Goal: Task Accomplishment & Management: Complete application form

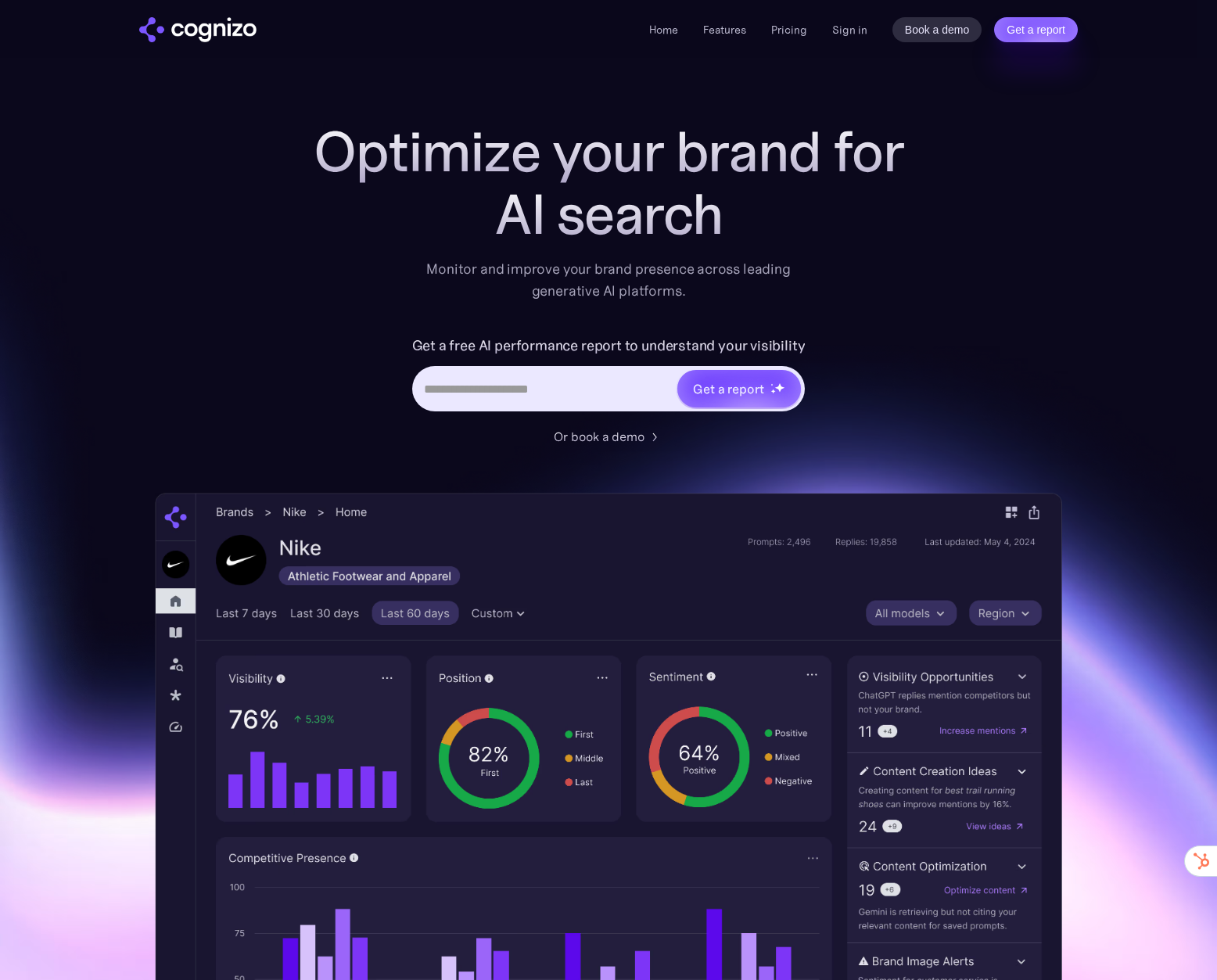
click at [829, 36] on div "Home Features Pricing Book a demo Get a report Sign in Book a demo Get a report" at bounding box center [864, 29] width 429 height 25
click at [845, 31] on link "Sign in" at bounding box center [850, 29] width 35 height 19
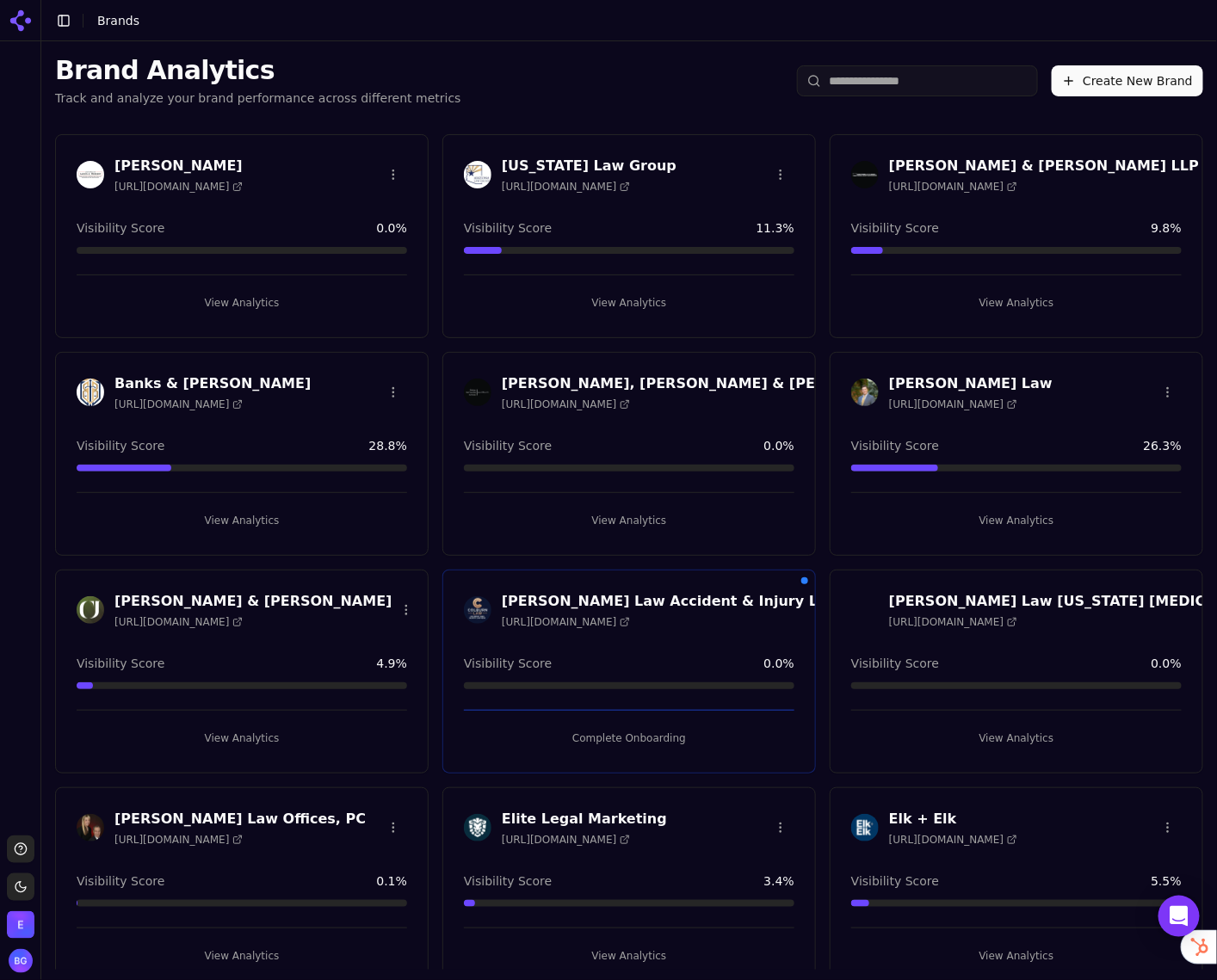
click at [1088, 89] on button "Create New Brand" at bounding box center [1127, 81] width 152 height 31
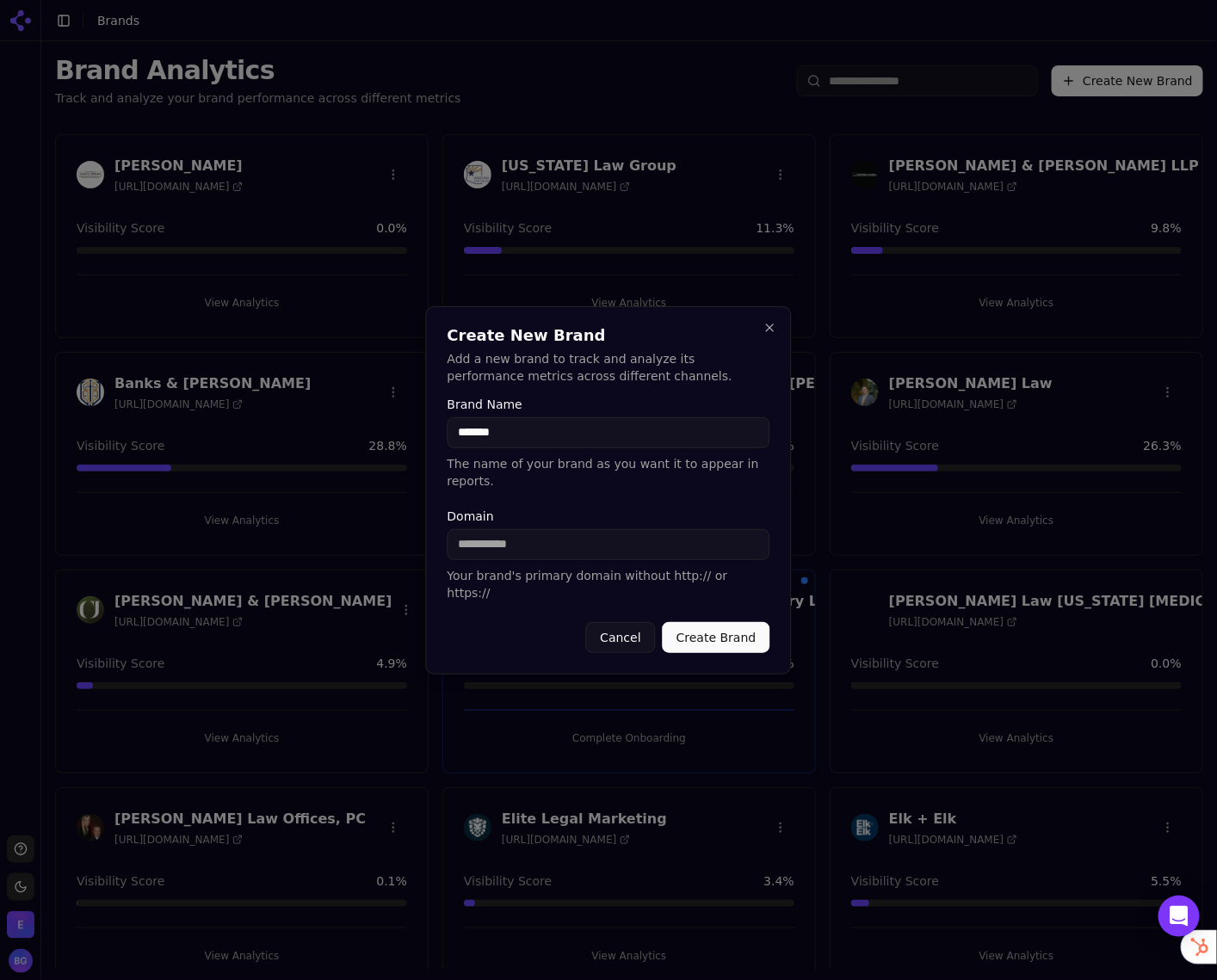
type input "*******"
click at [555, 549] on input "Domain" at bounding box center [608, 545] width 323 height 31
type input "*******"
click at [675, 622] on button "Create Brand" at bounding box center [716, 637] width 107 height 31
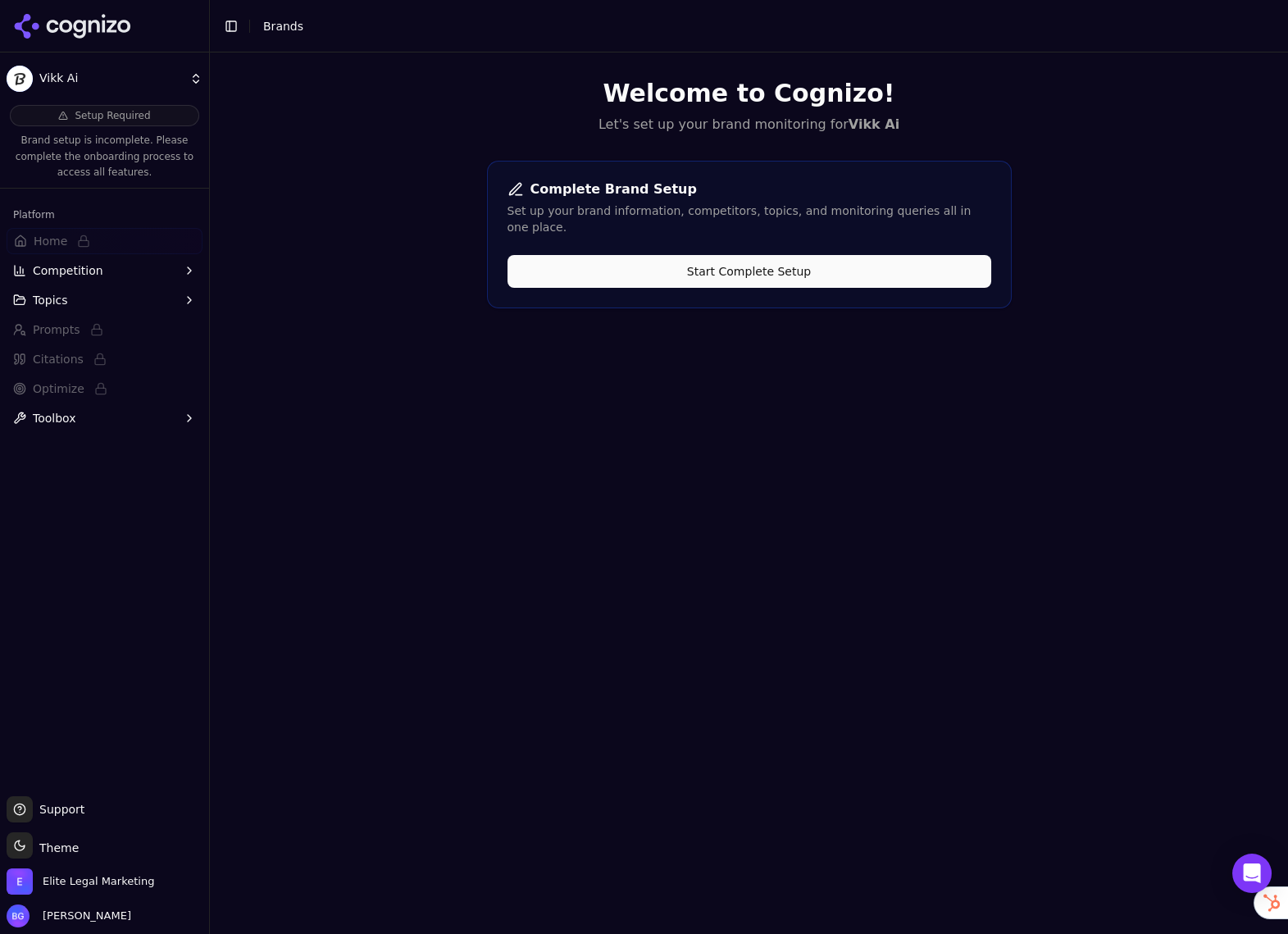
click at [740, 259] on button "Start Complete Setup" at bounding box center [749, 271] width 483 height 33
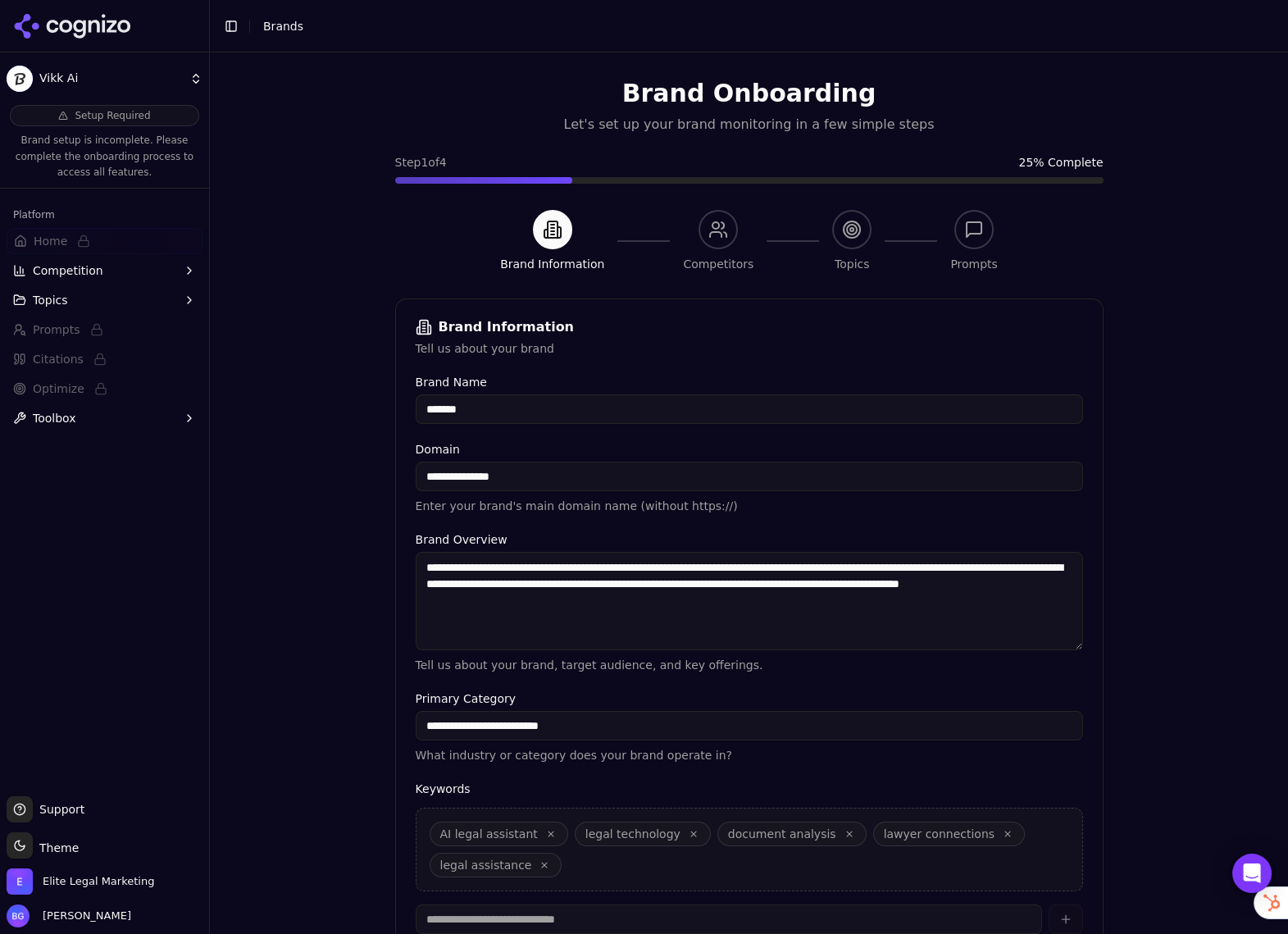
scroll to position [123, 0]
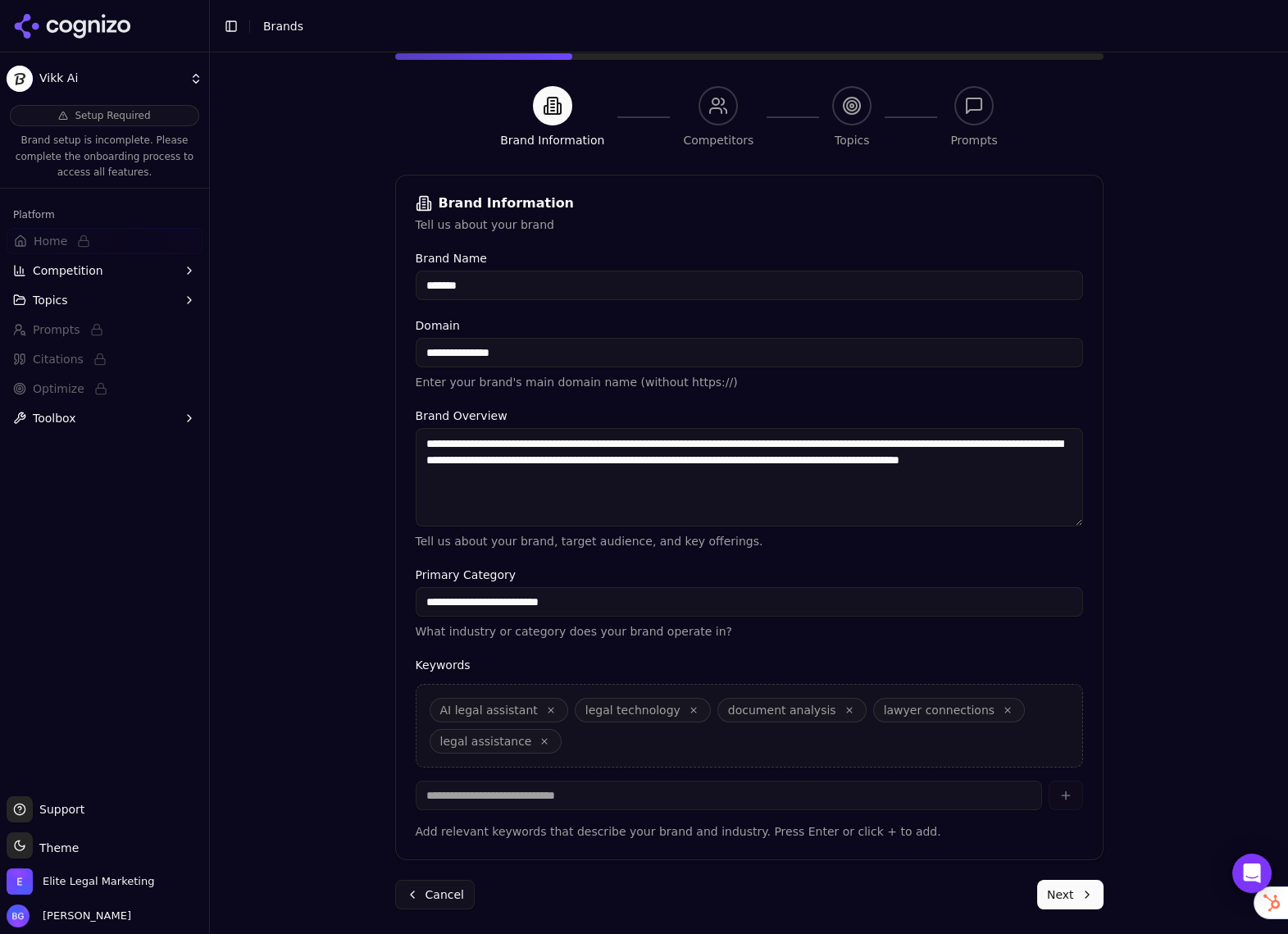
drag, startPoint x: 1067, startPoint y: 898, endPoint x: 999, endPoint y: 874, distance: 72.1
click at [1067, 898] on button "Next" at bounding box center [1070, 894] width 67 height 30
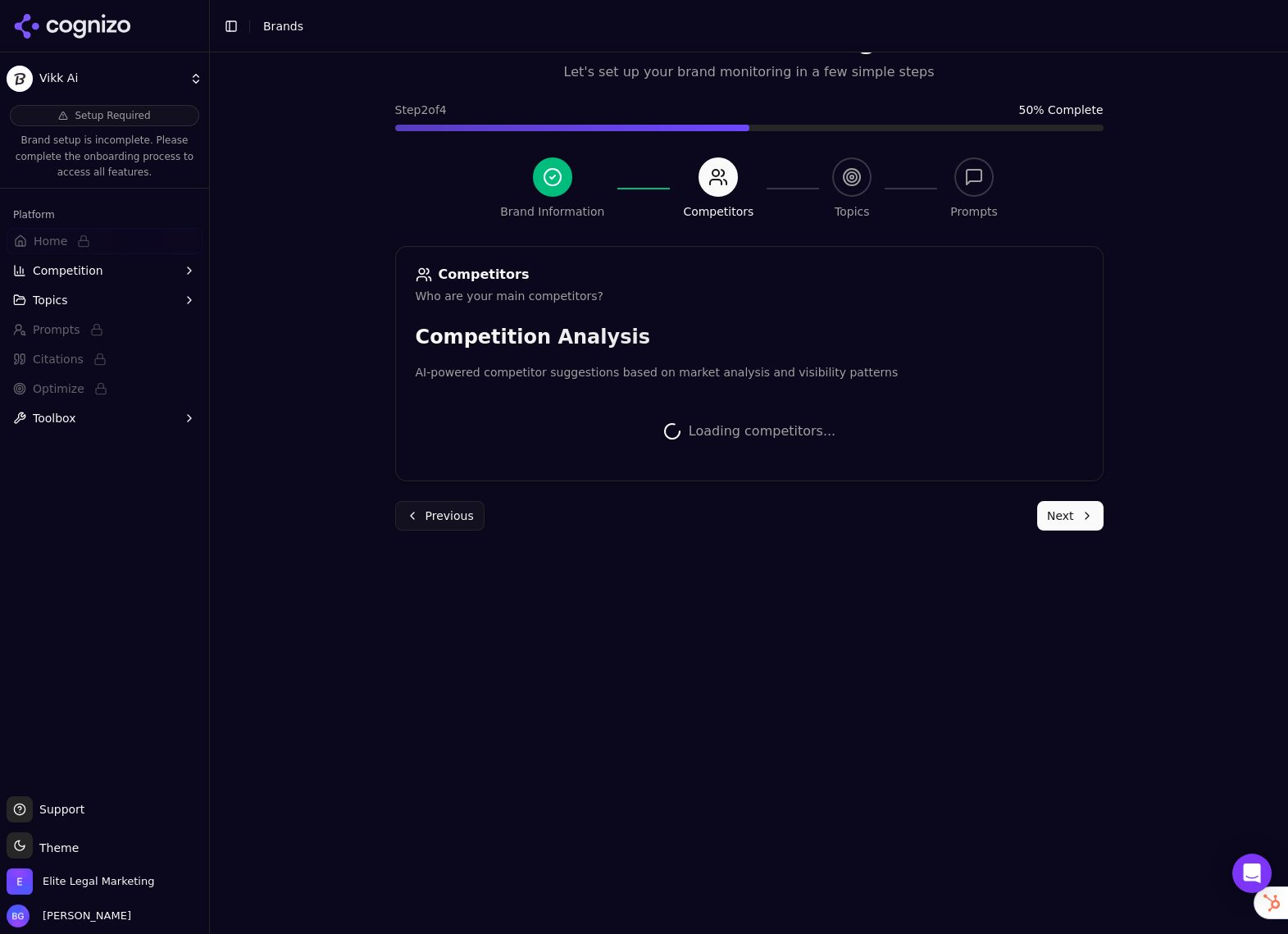
scroll to position [122, 0]
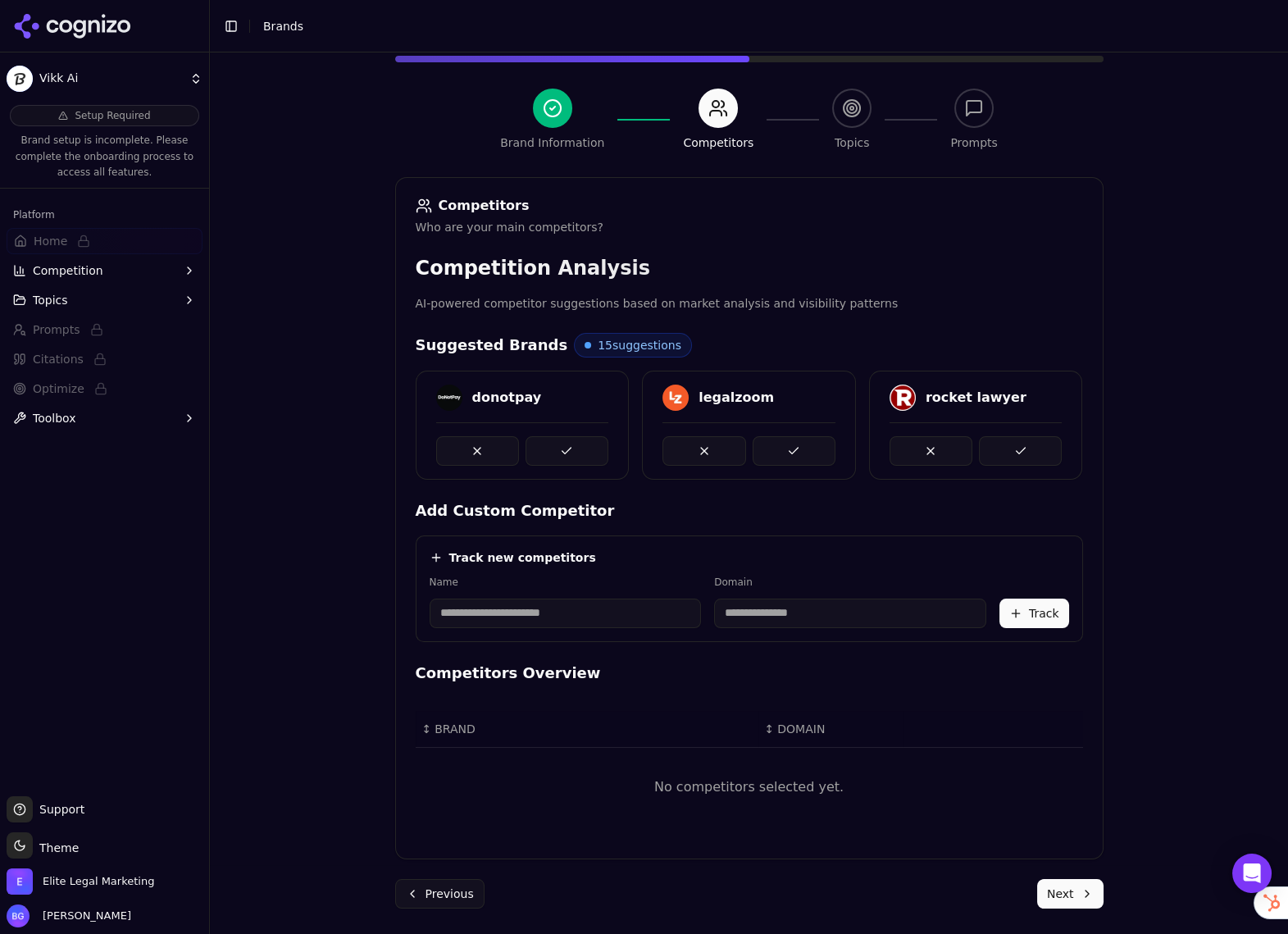
drag, startPoint x: 1078, startPoint y: 888, endPoint x: 1140, endPoint y: 694, distance: 203.7
click at [1078, 886] on button "Next" at bounding box center [1070, 893] width 67 height 30
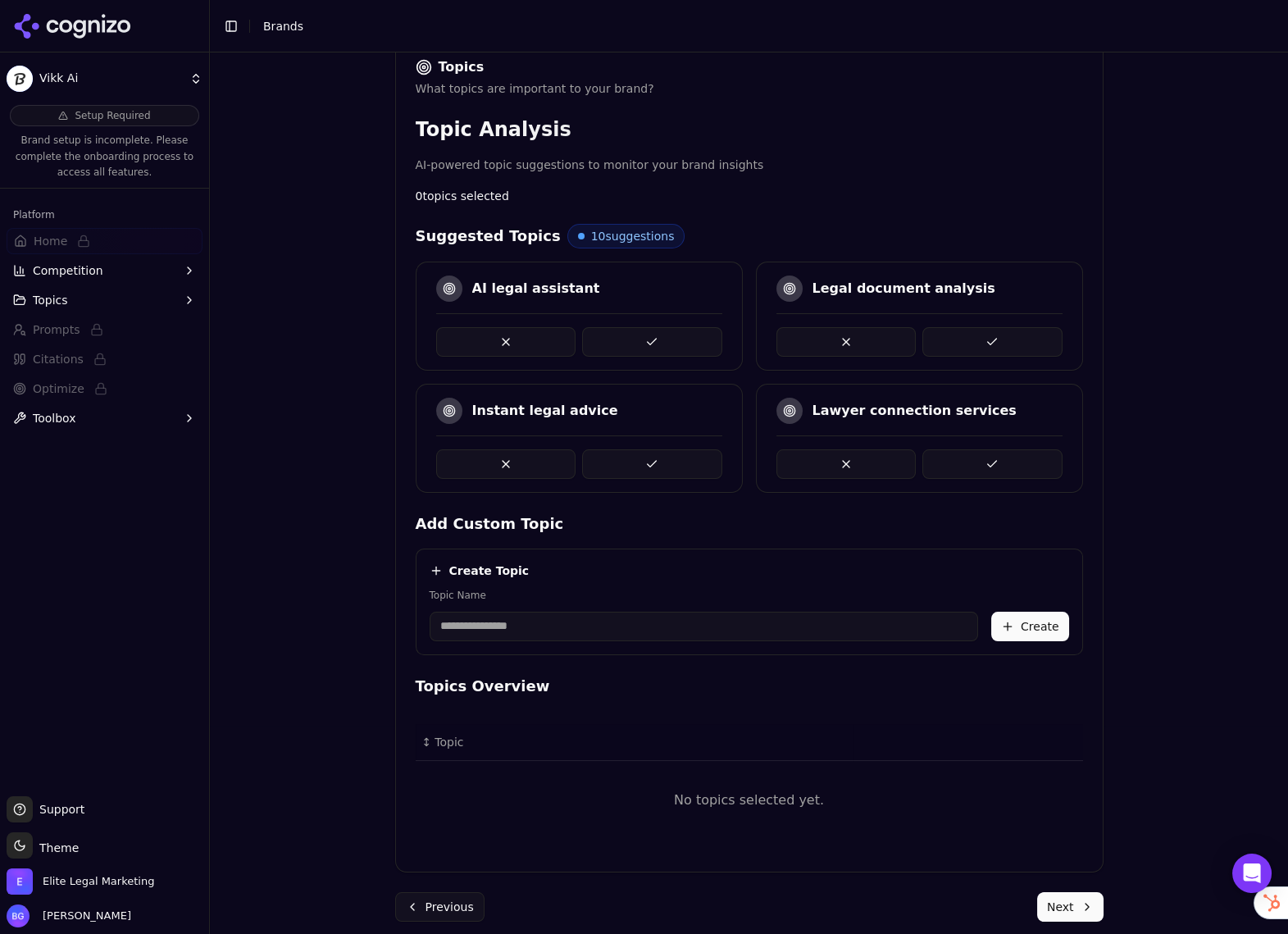
scroll to position [260, 0]
click at [1062, 920] on div "Brand Onboarding Let's set up your brand monitoring in a few simple steps Step …" at bounding box center [749, 369] width 734 height 1155
click at [1089, 897] on button "Next" at bounding box center [1070, 905] width 67 height 30
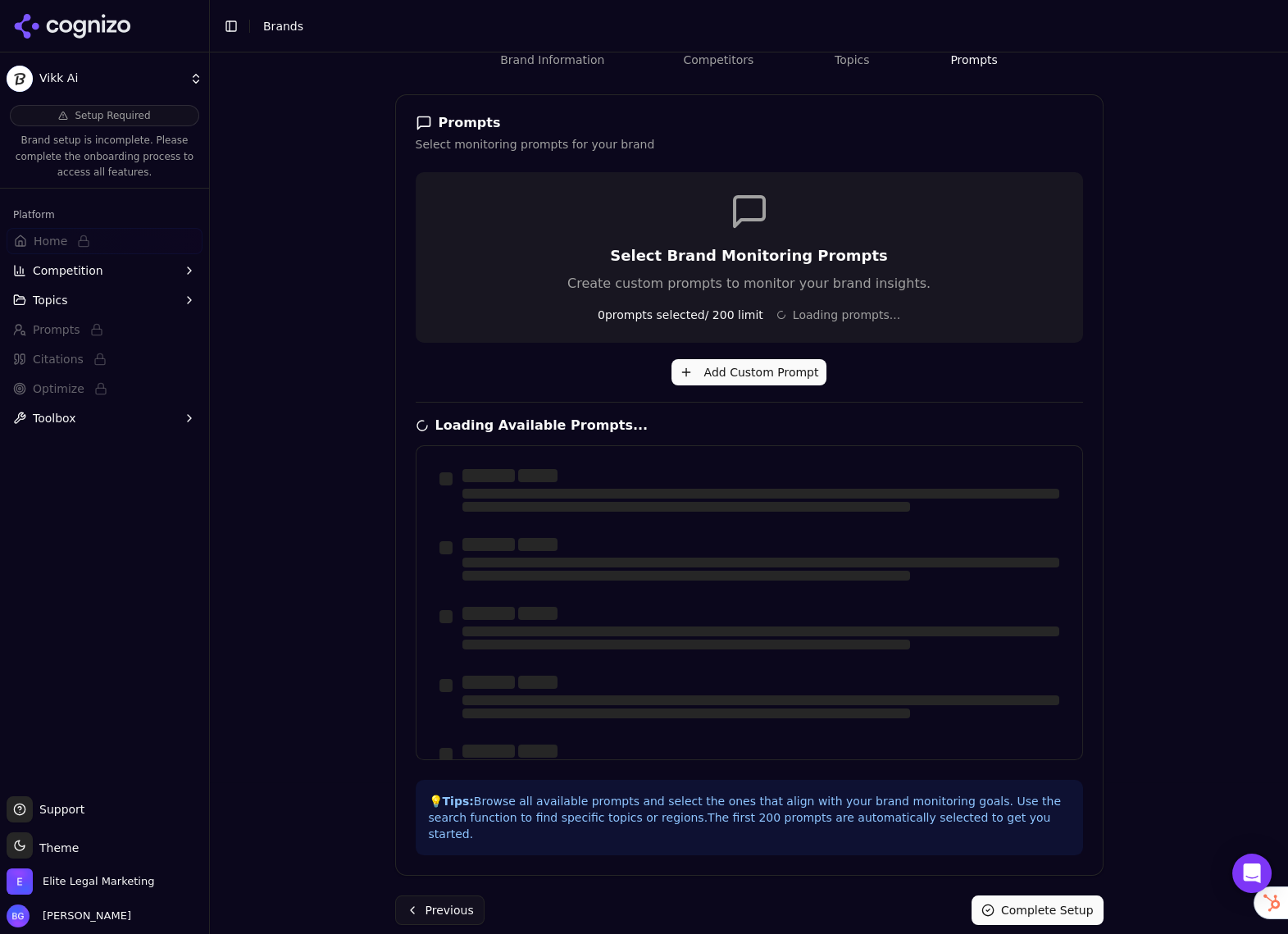
scroll to position [52, 0]
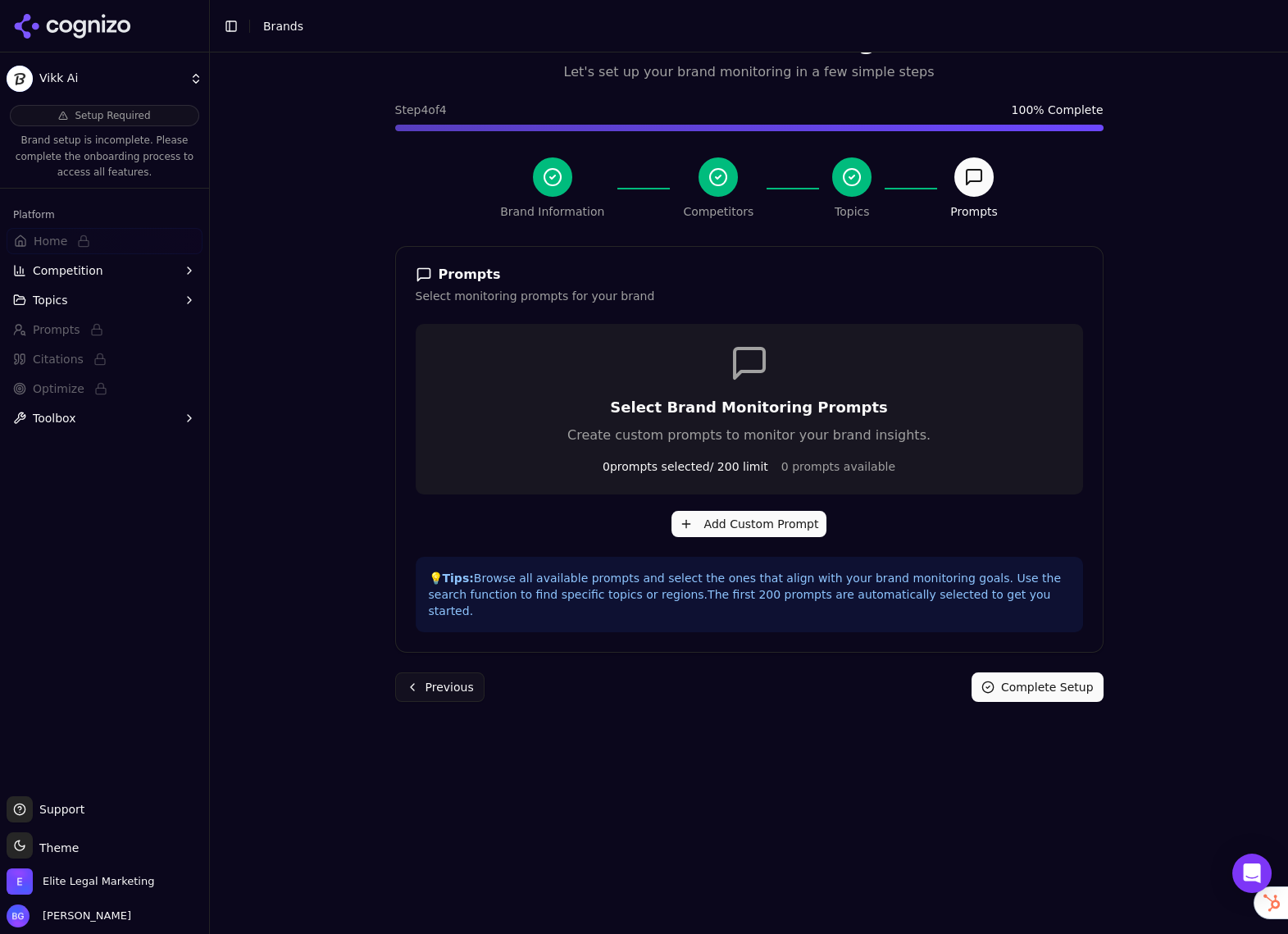
click at [1045, 675] on button "Complete Setup" at bounding box center [1037, 686] width 132 height 30
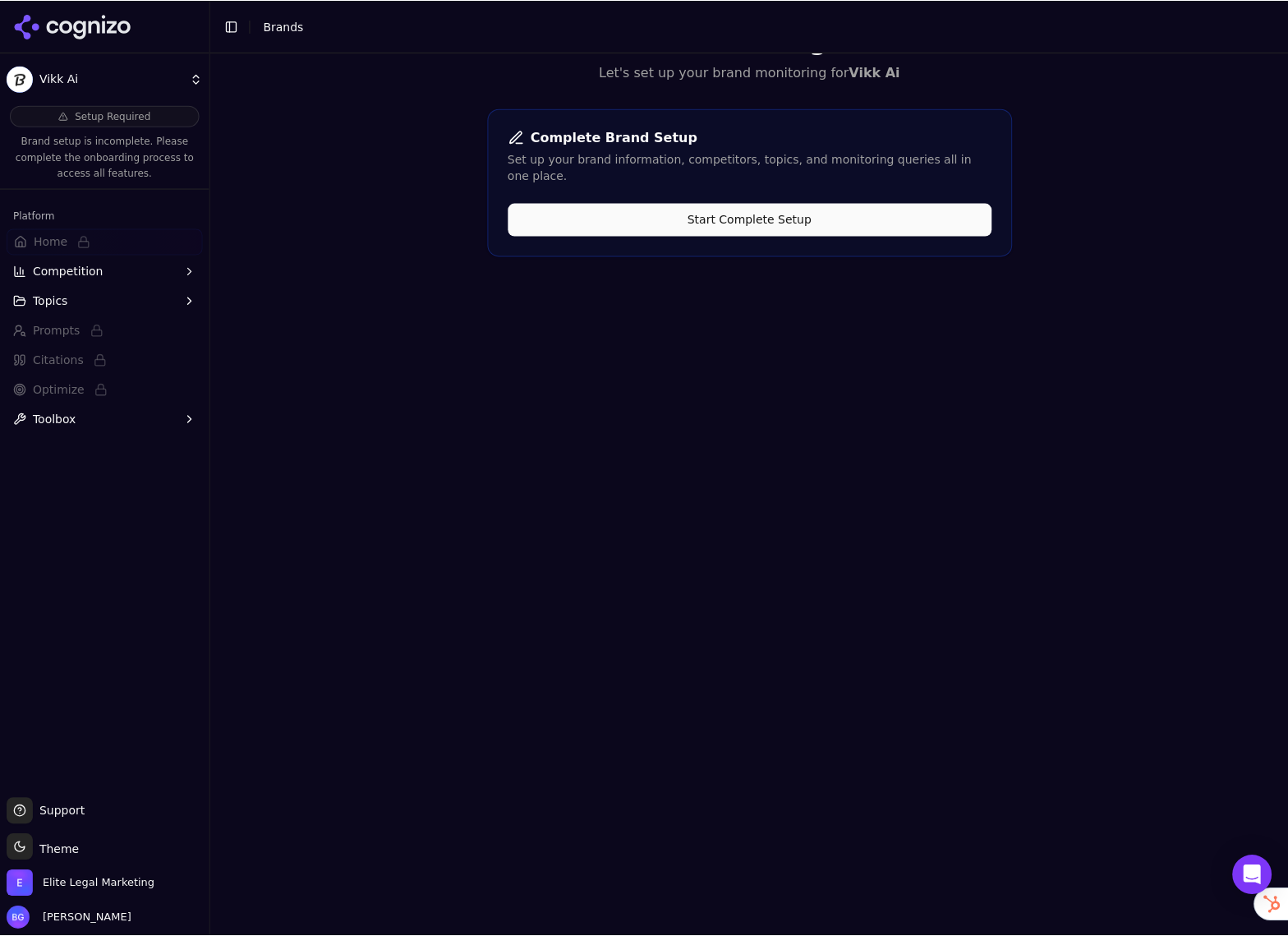
scroll to position [0, 0]
